Goal: Information Seeking & Learning: Learn about a topic

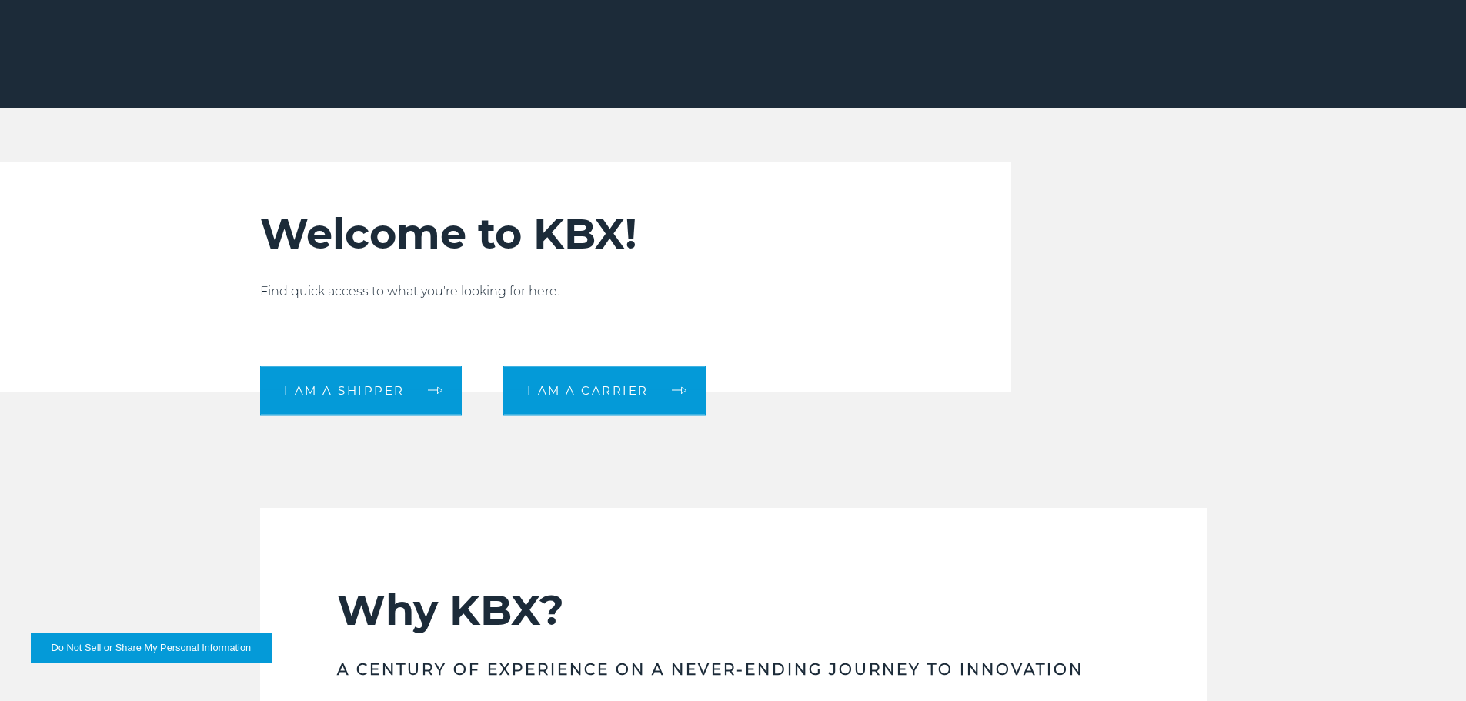
scroll to position [385, 0]
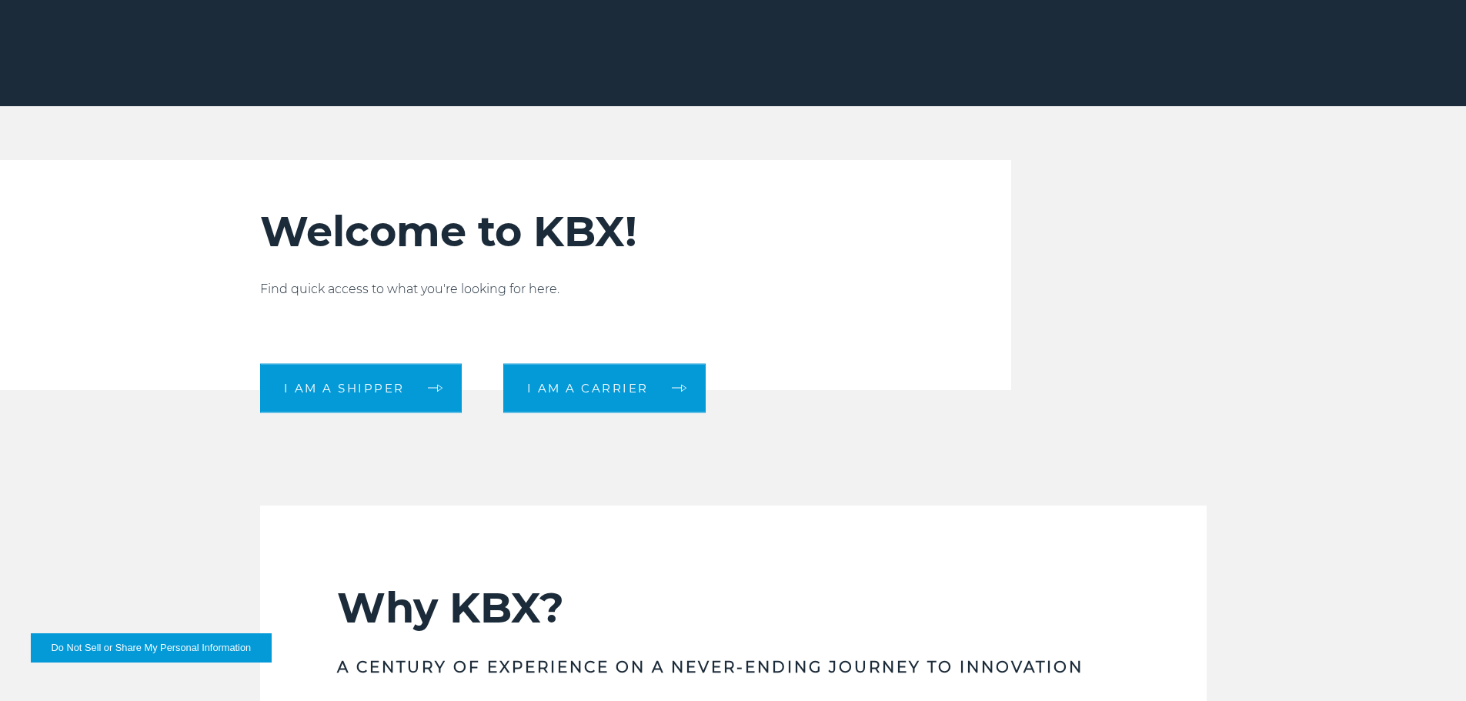
click at [359, 392] on span "I am a shipper" at bounding box center [344, 389] width 121 height 12
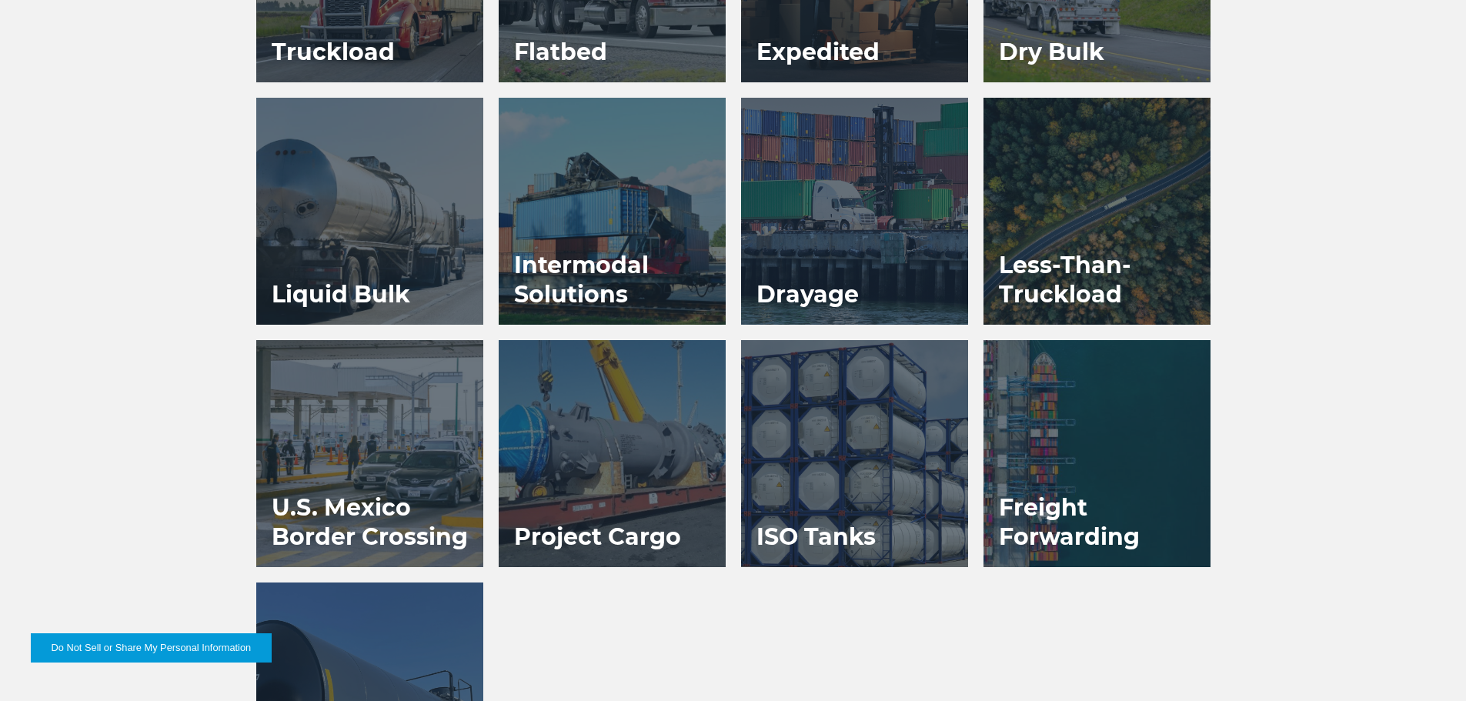
scroll to position [1078, 0]
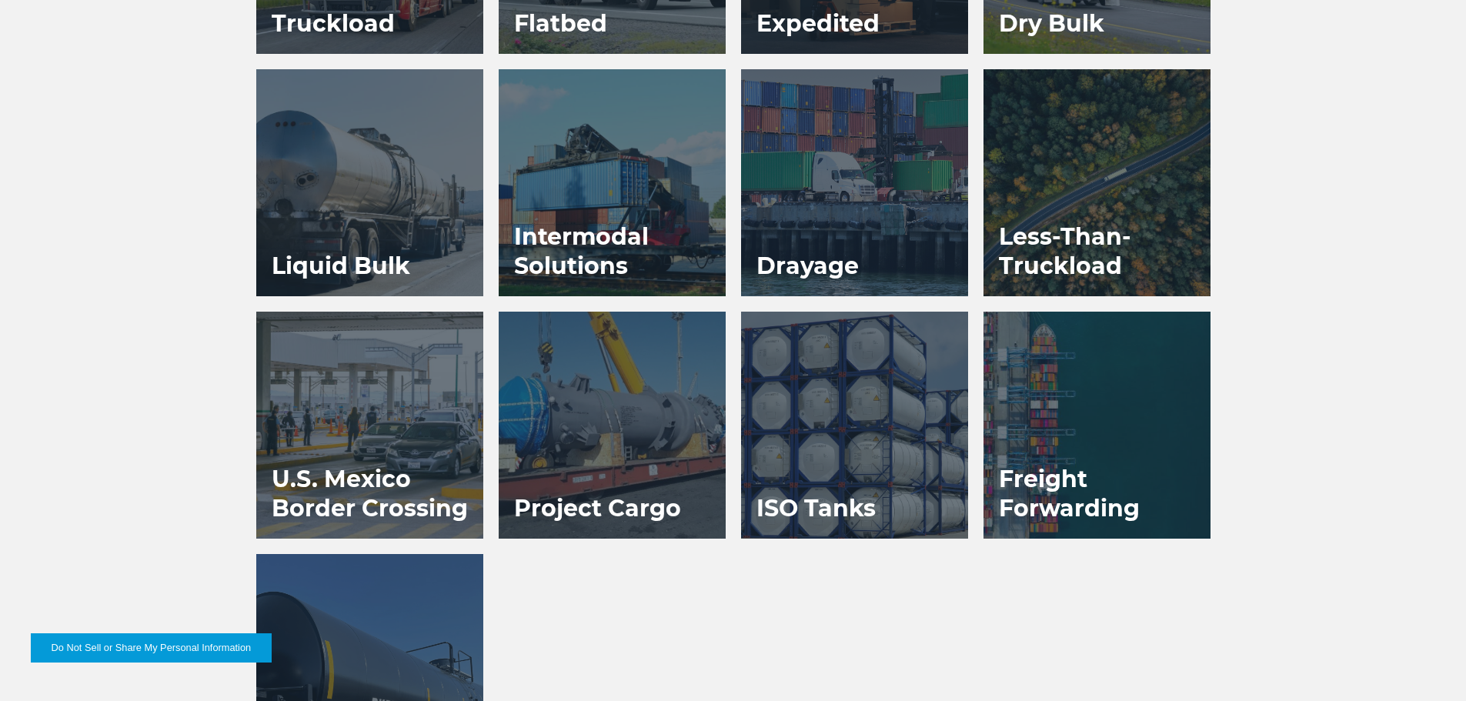
click at [580, 439] on div at bounding box center [612, 425] width 227 height 227
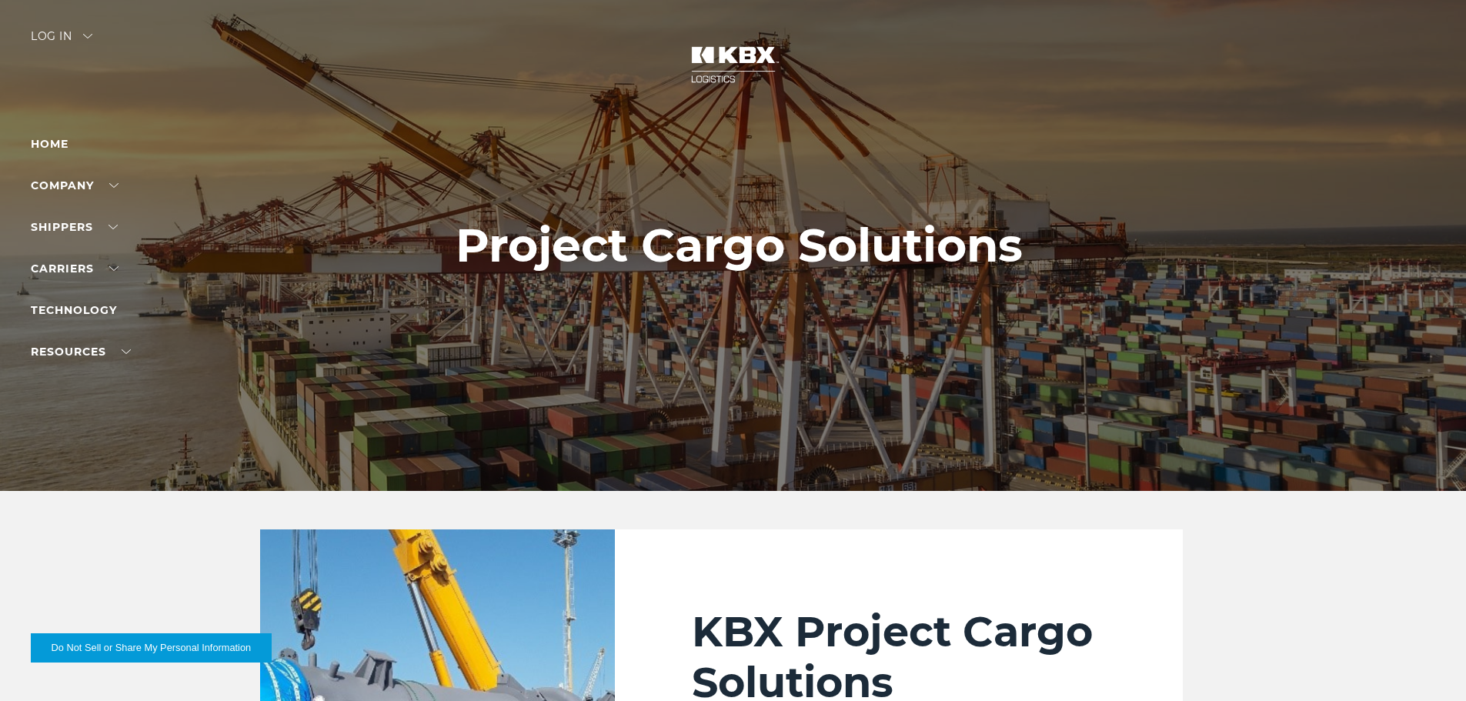
click at [70, 212] on li "About Us" at bounding box center [98, 203] width 134 height 17
click at [51, 209] on link "About Us" at bounding box center [59, 203] width 56 height 12
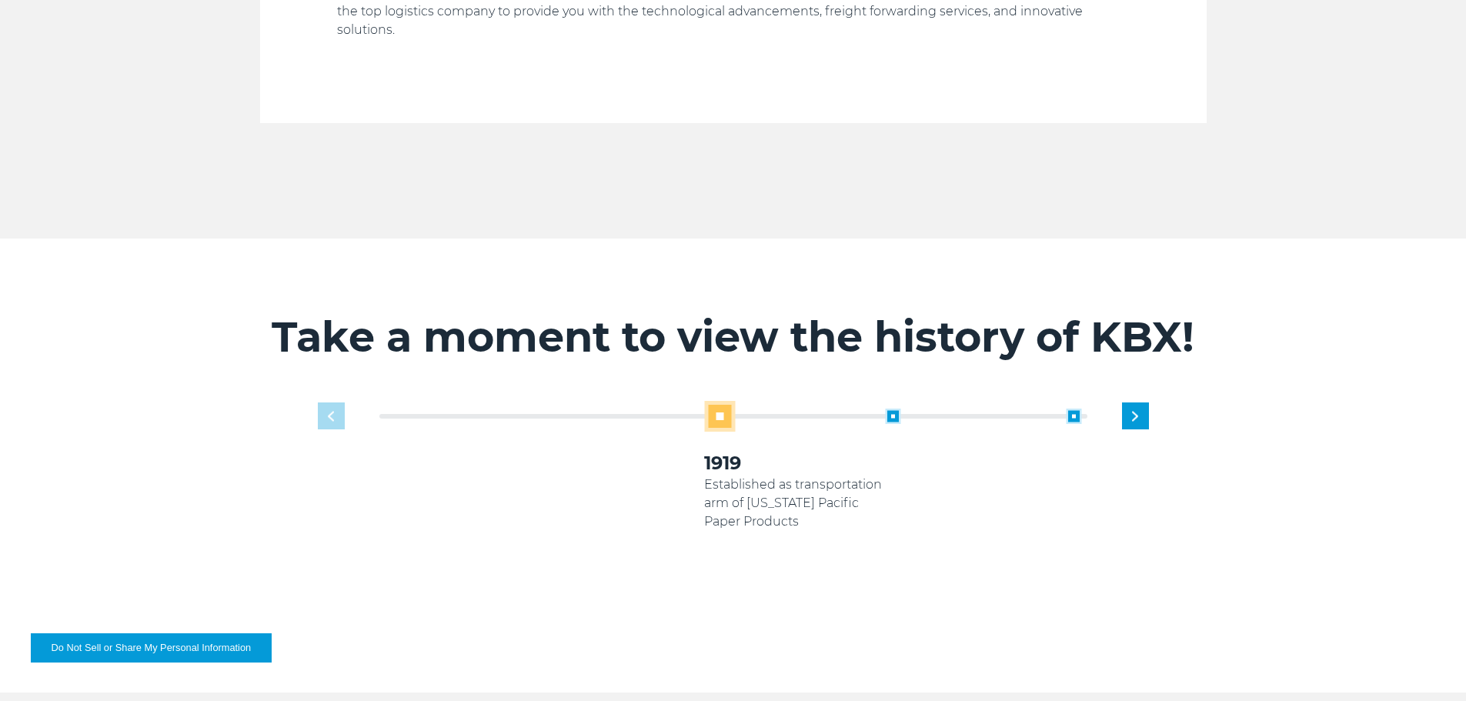
scroll to position [847, 0]
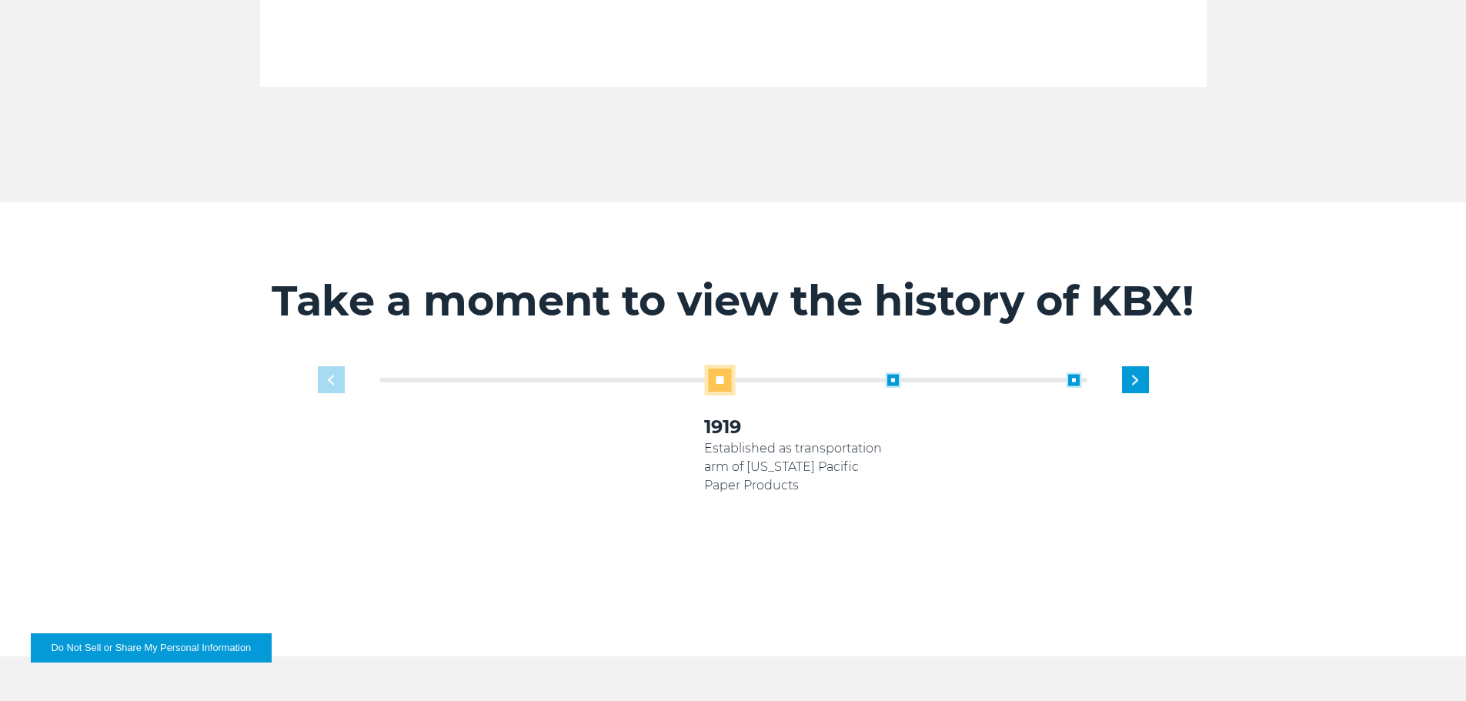
click at [1134, 366] on div "Next slide" at bounding box center [1135, 379] width 27 height 27
click at [1138, 375] on img "Next slide" at bounding box center [1135, 380] width 6 height 10
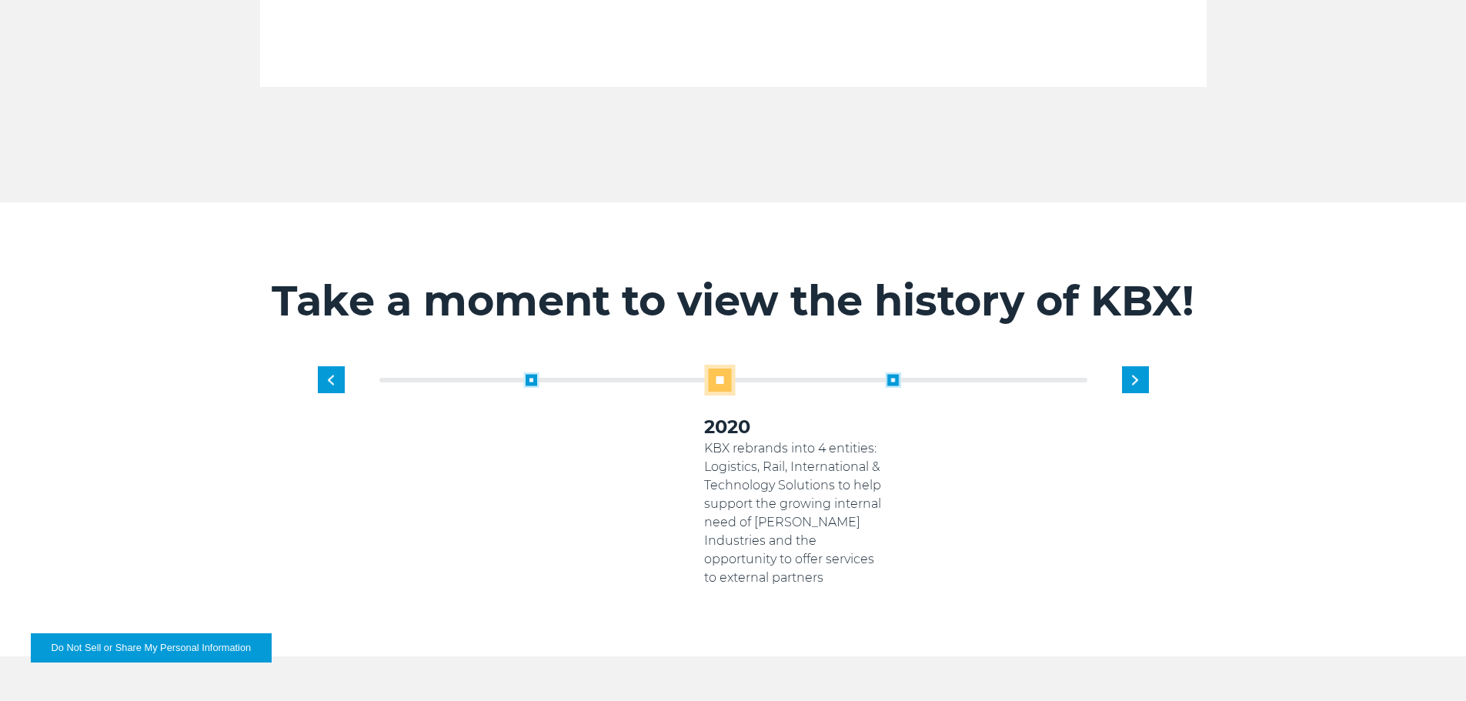
click at [1138, 375] on img "Next slide" at bounding box center [1135, 380] width 6 height 10
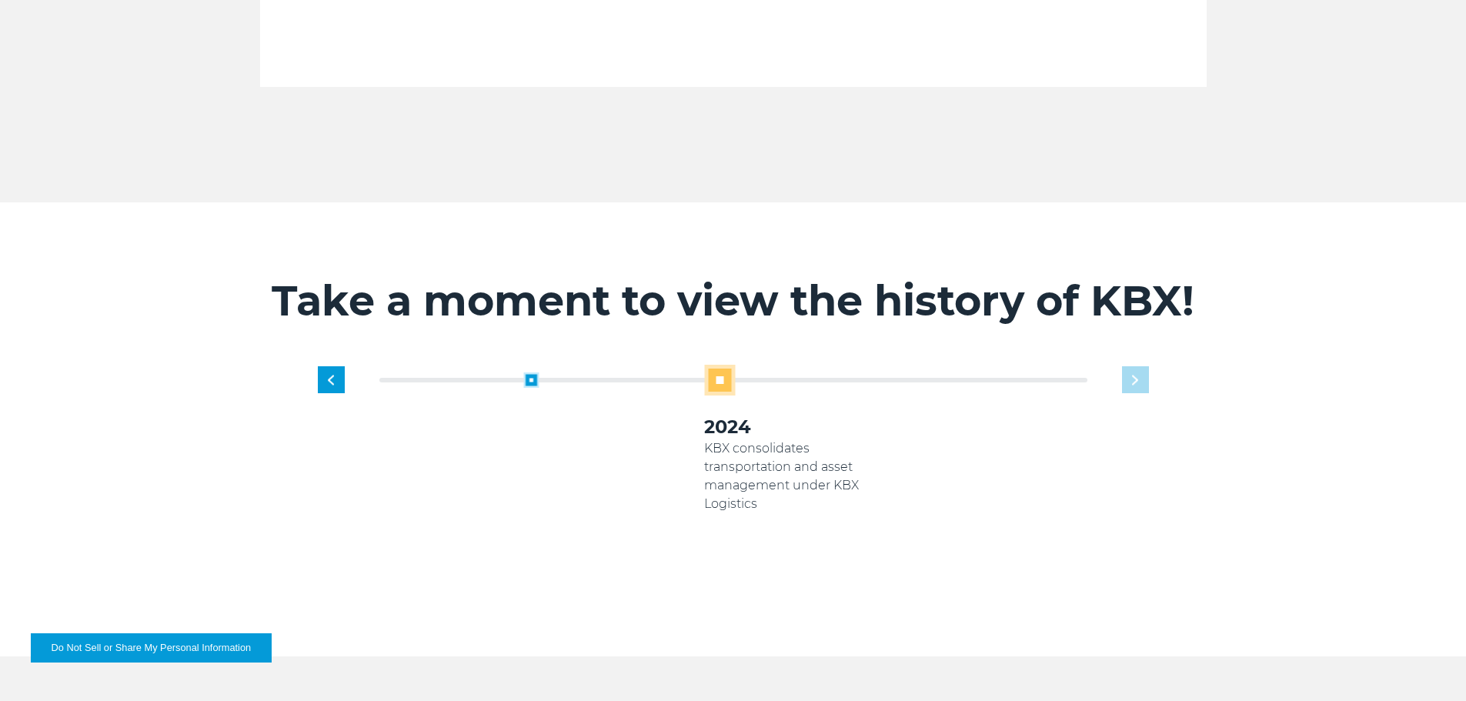
click at [342, 369] on div "Previous slide" at bounding box center [331, 379] width 27 height 27
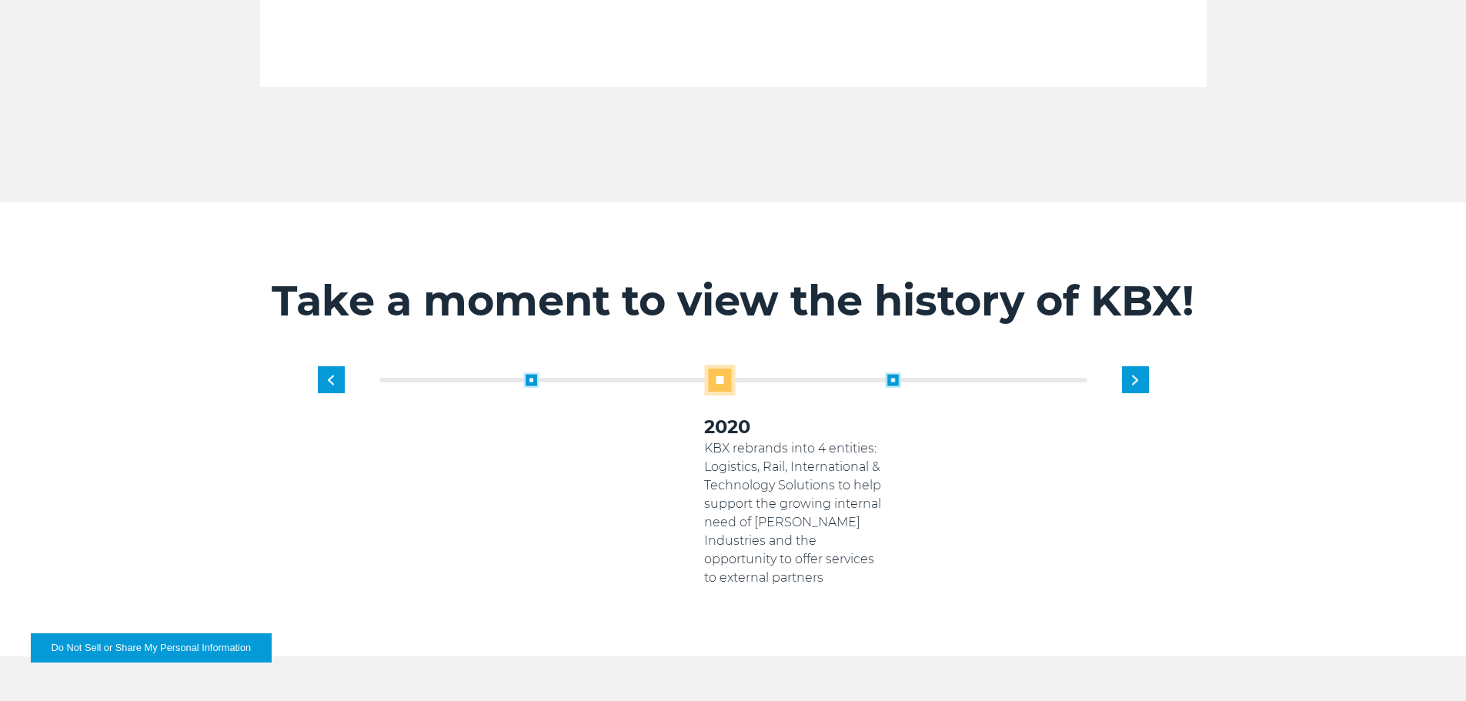
click at [1134, 369] on div "Next slide" at bounding box center [1135, 379] width 27 height 27
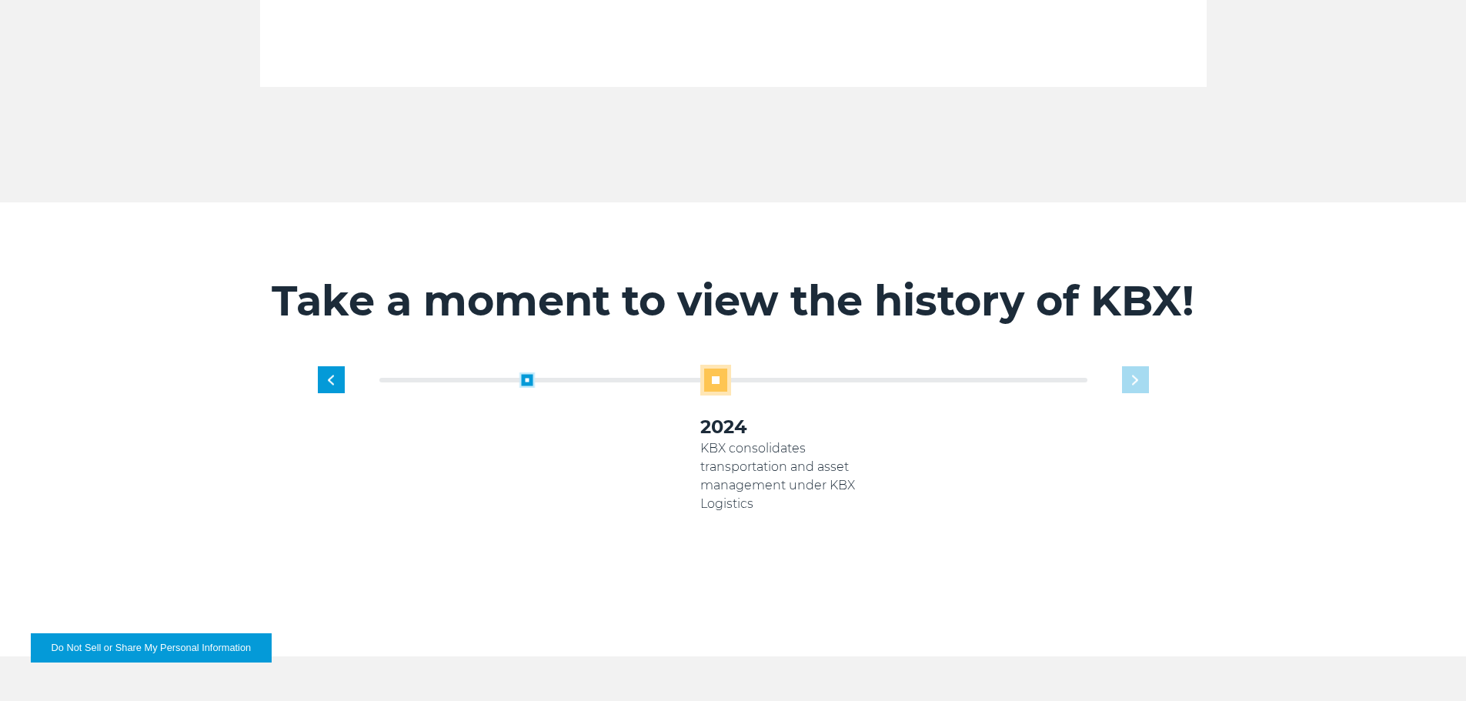
click at [1126, 374] on div "1919 Established as transportation arm of Georgia Pacific Paper Products 2005 K…" at bounding box center [794, 476] width 723 height 222
